Goal: Obtain resource: Download file/media

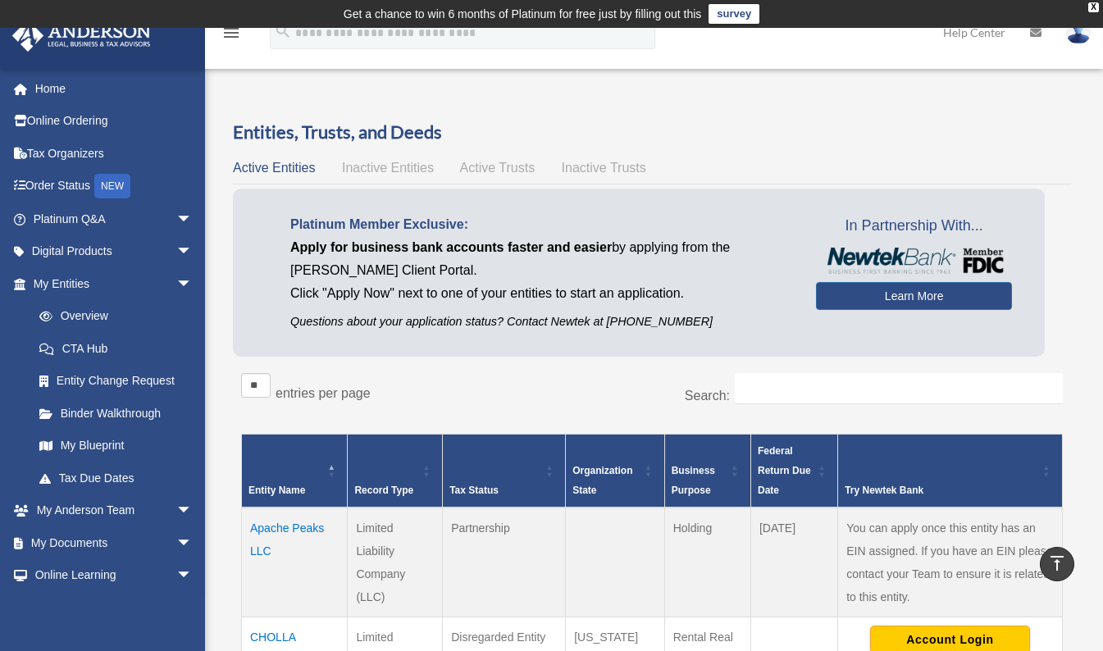
scroll to position [295, 0]
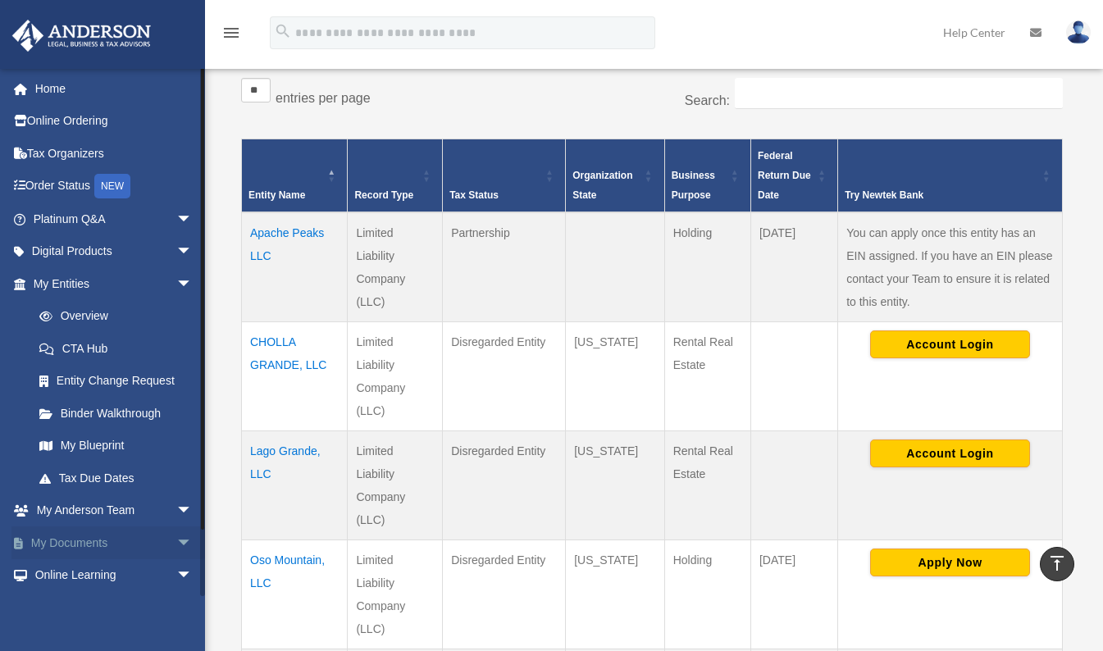
click at [60, 539] on link "My Documents arrow_drop_down" at bounding box center [114, 542] width 206 height 33
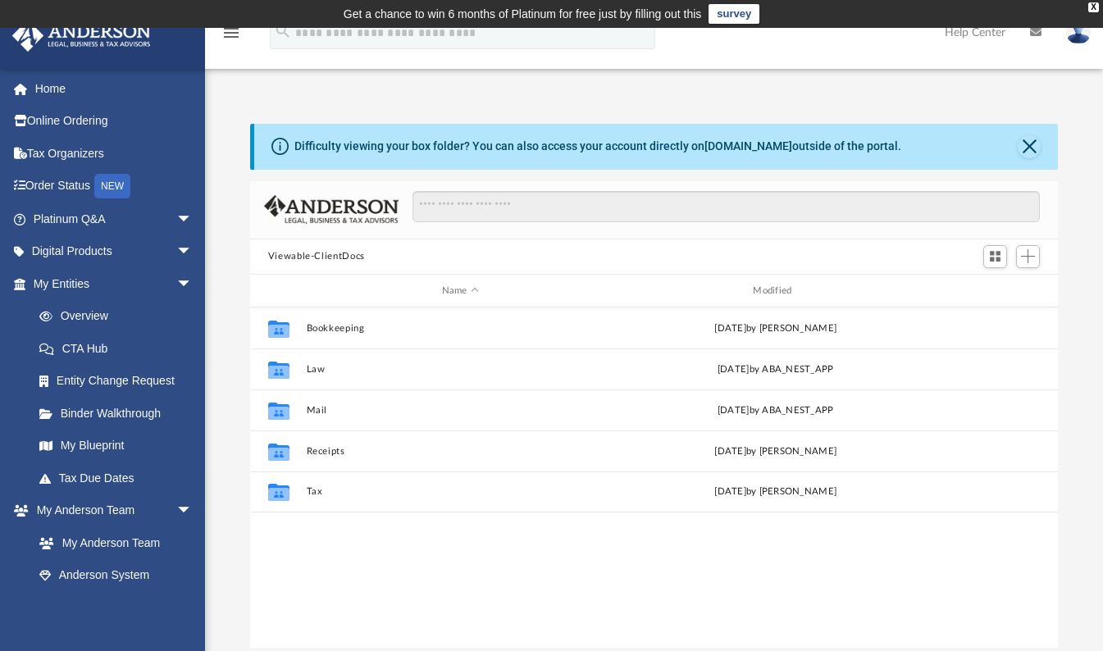
scroll to position [360, 795]
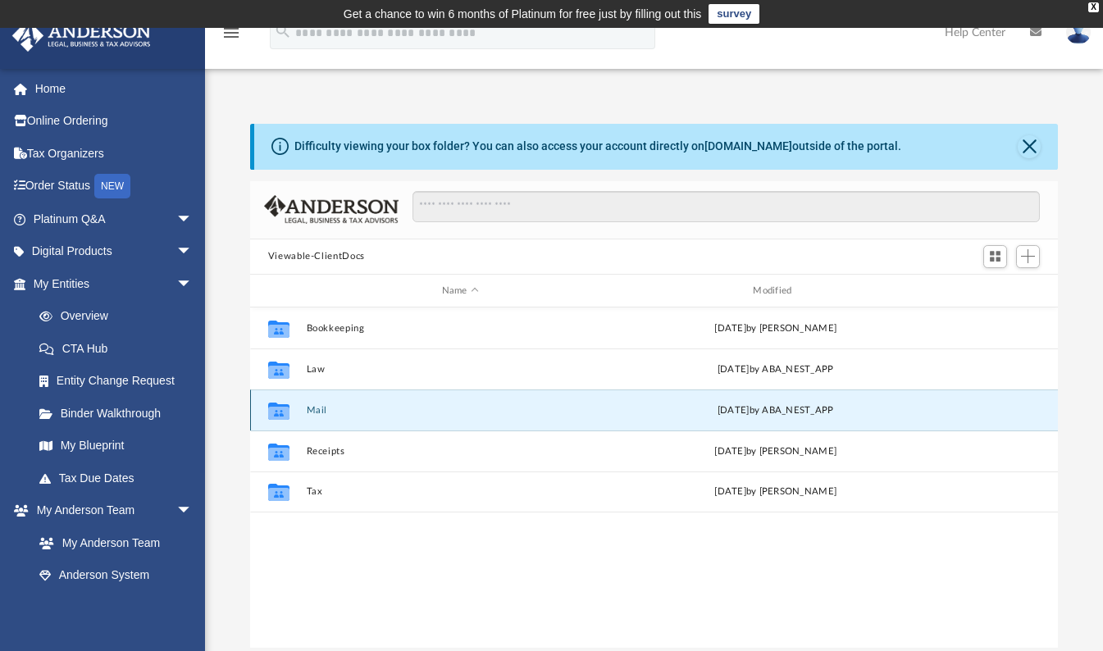
click at [311, 413] on button "Mail" at bounding box center [460, 410] width 308 height 11
click at [271, 408] on icon "grid" at bounding box center [278, 413] width 21 height 13
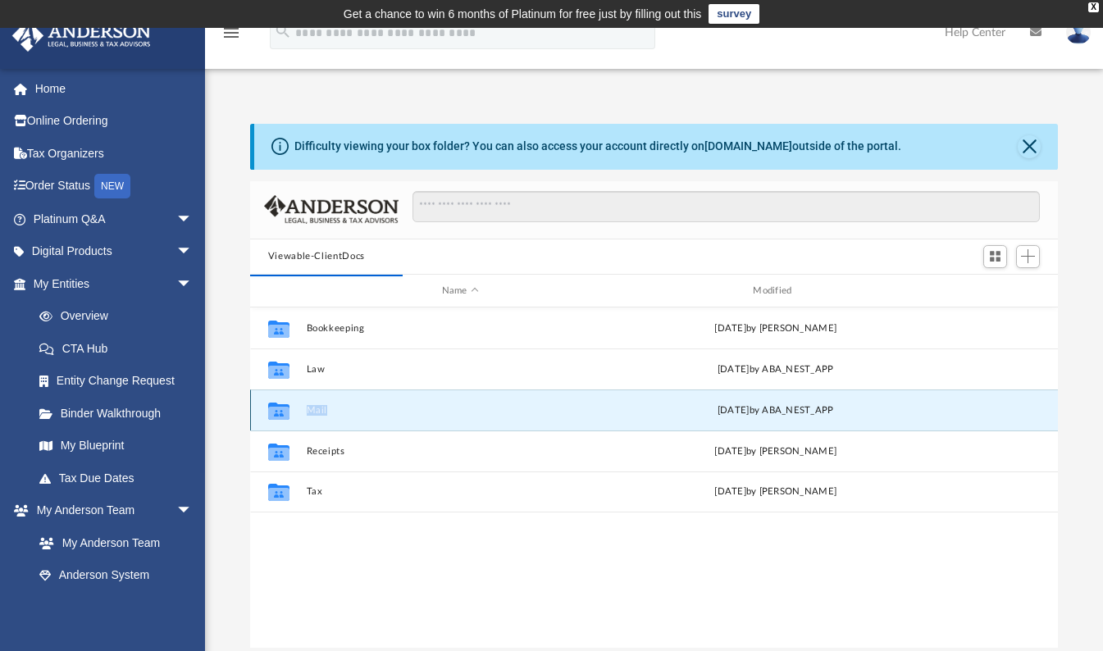
click at [271, 408] on icon "grid" at bounding box center [278, 413] width 21 height 13
drag, startPoint x: 271, startPoint y: 408, endPoint x: 321, endPoint y: 416, distance: 51.4
click at [321, 416] on div "Collaborated Folder Mail [DATE] by ABA_NEST_APP" at bounding box center [654, 409] width 808 height 41
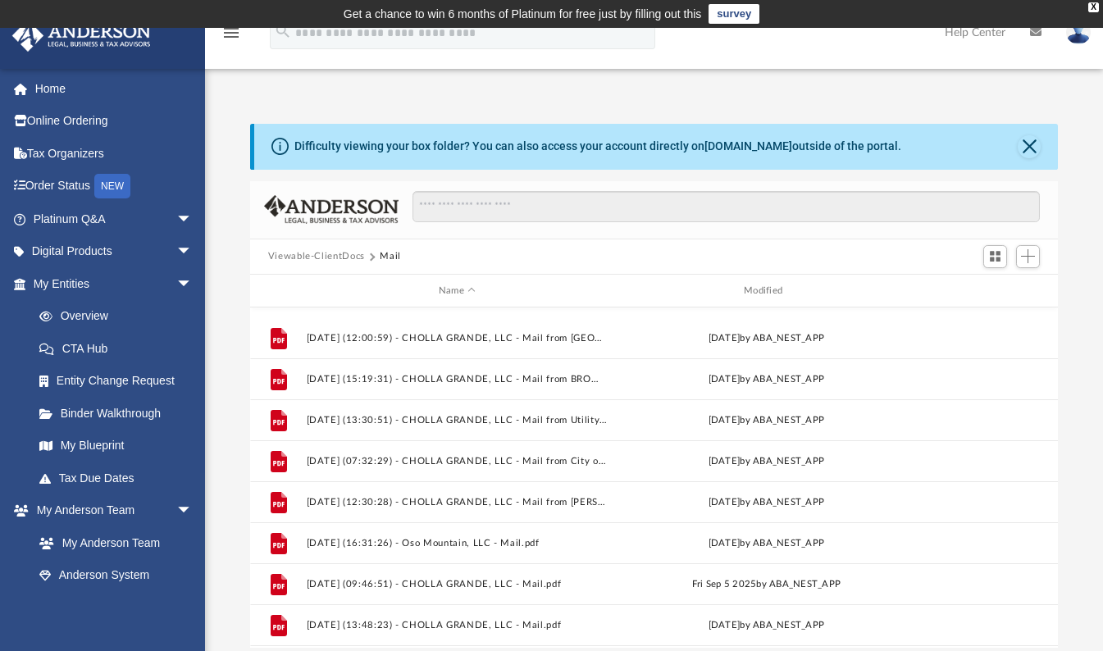
scroll to position [1135, 0]
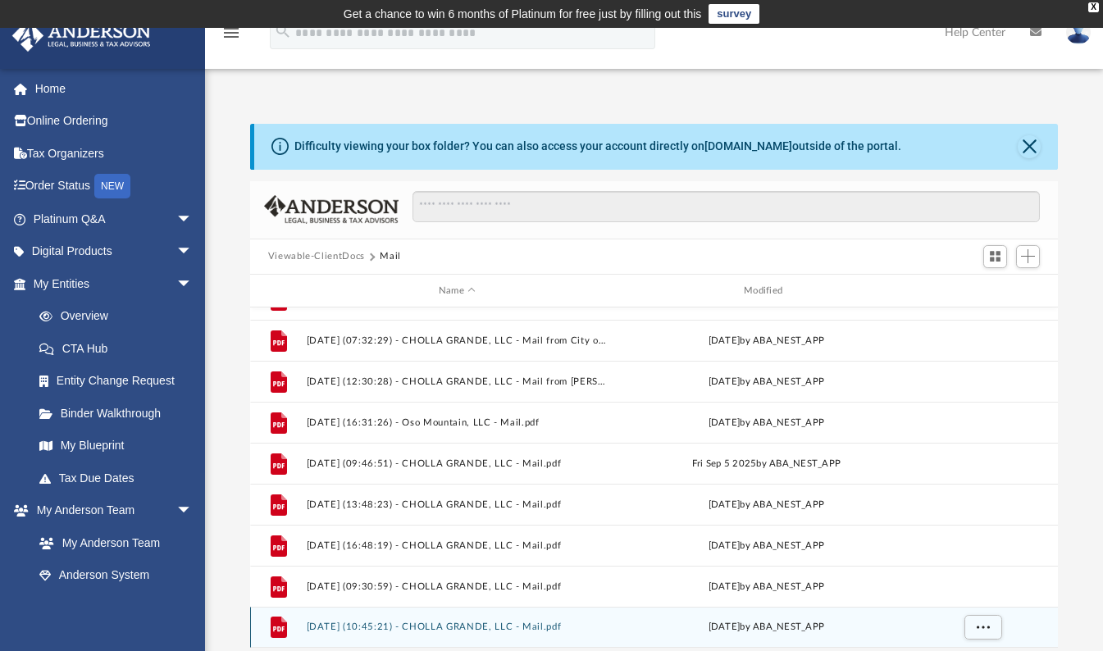
click at [487, 626] on button "[DATE] (10:45:21) - CHOLLA GRANDE, LLC - Mail.pdf" at bounding box center [457, 627] width 302 height 11
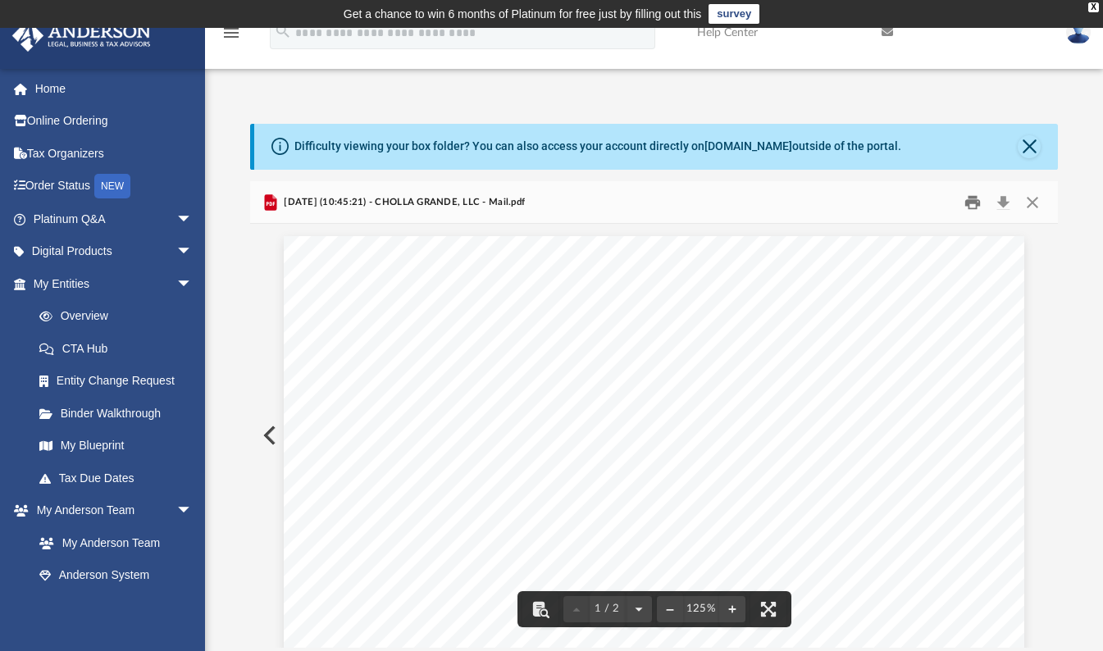
click at [974, 198] on button "Print" at bounding box center [972, 201] width 33 height 25
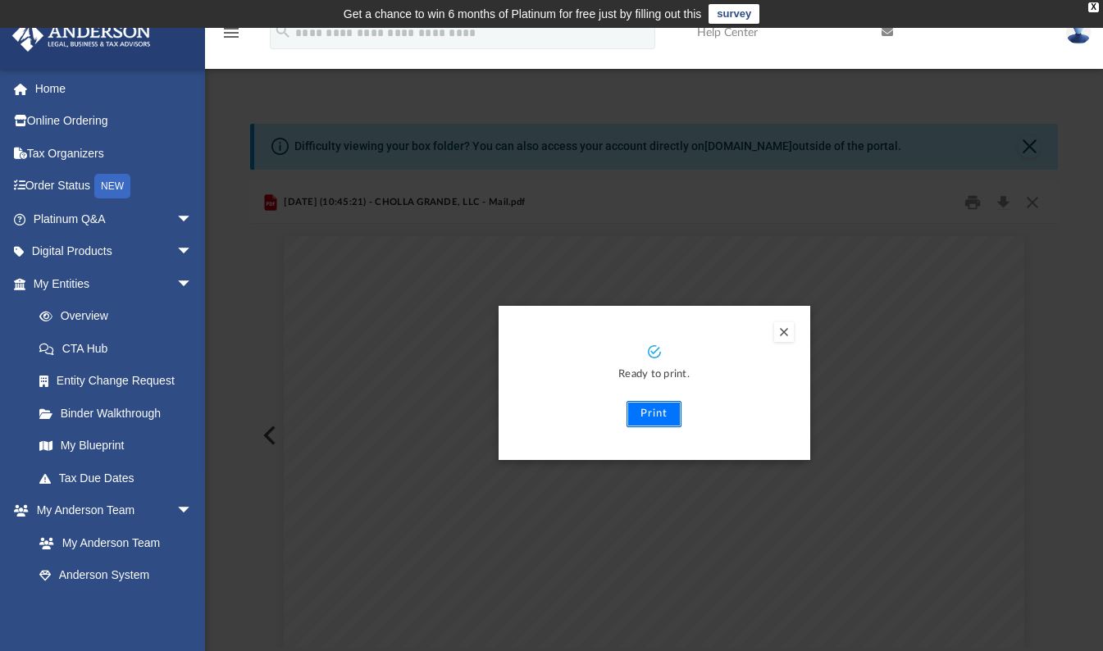
click at [662, 411] on button "Print" at bounding box center [653, 414] width 55 height 26
